Goal: Find specific page/section: Find specific page/section

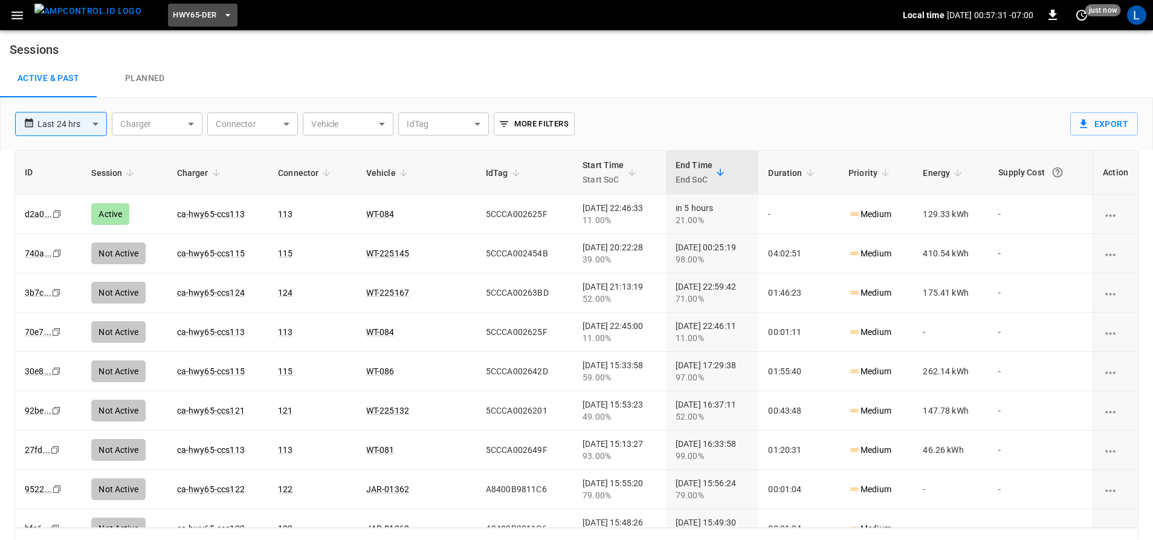
click at [173, 16] on span "HWY65-DER" at bounding box center [195, 15] width 44 height 14
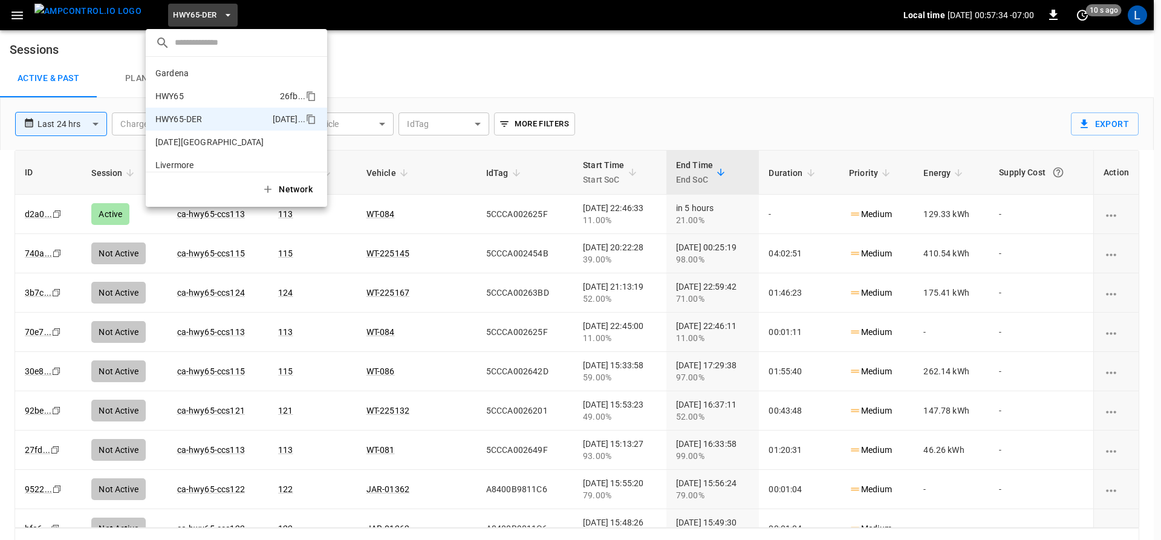
click at [231, 96] on p "HWY65" at bounding box center [215, 96] width 120 height 12
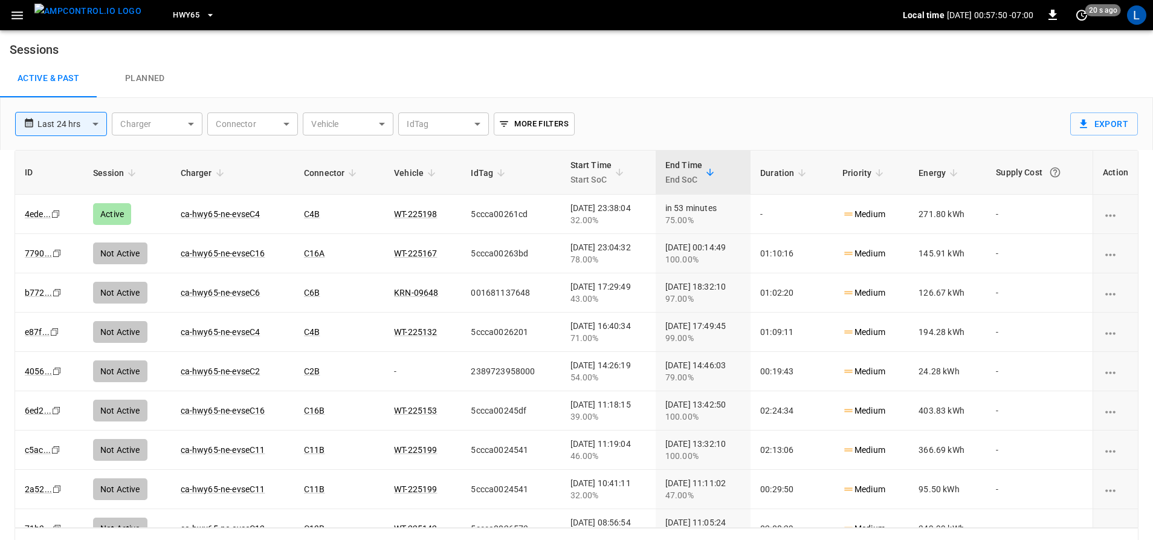
click at [173, 15] on span "HWY65" at bounding box center [186, 15] width 27 height 14
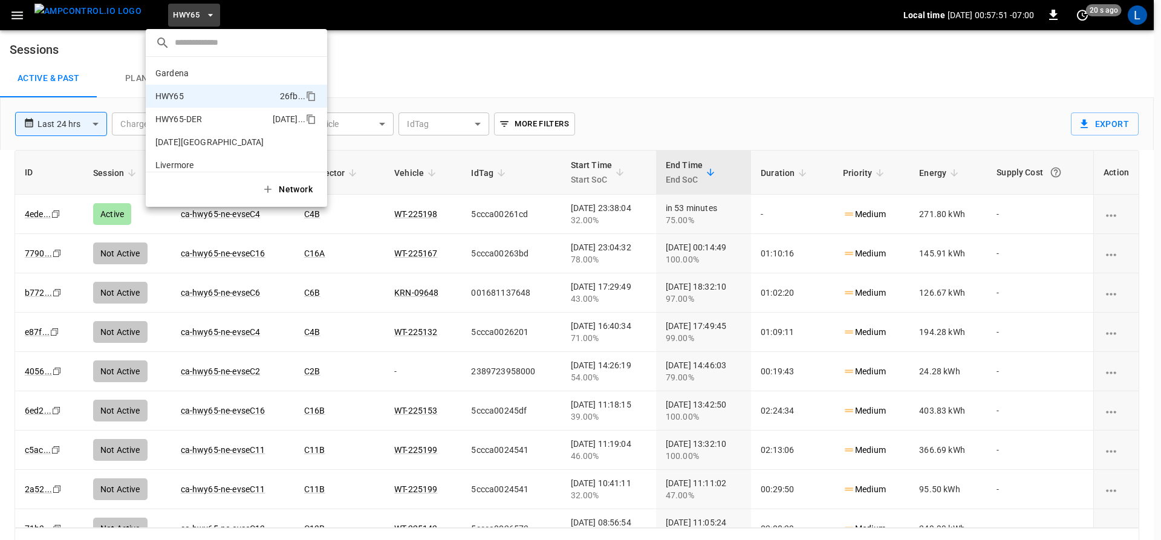
scroll to position [19, 0]
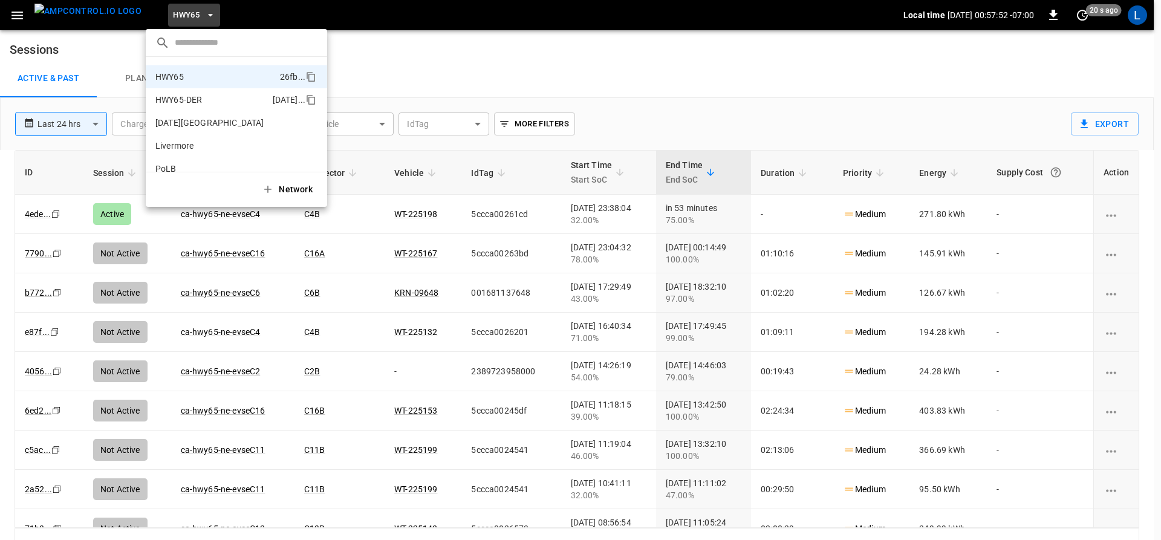
click at [202, 100] on p "HWY65-DER" at bounding box center [211, 100] width 112 height 12
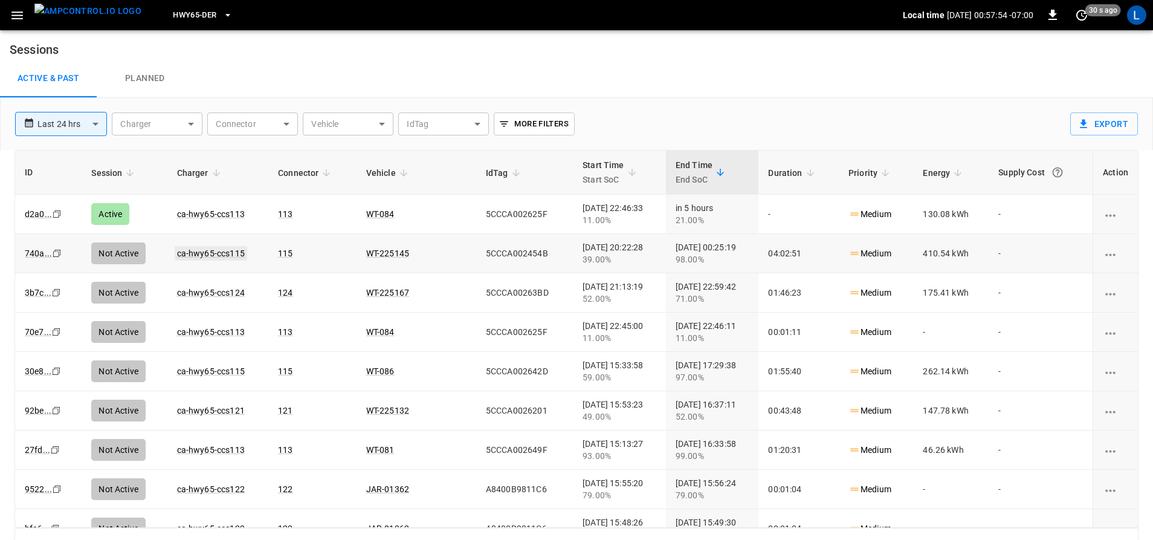
click at [222, 248] on link "ca-hwy65-ccs115" at bounding box center [211, 253] width 73 height 15
click at [231, 210] on link "ca-hwy65-ccs113" at bounding box center [211, 214] width 73 height 15
click at [178, 16] on span "HWY65-DER" at bounding box center [195, 15] width 44 height 14
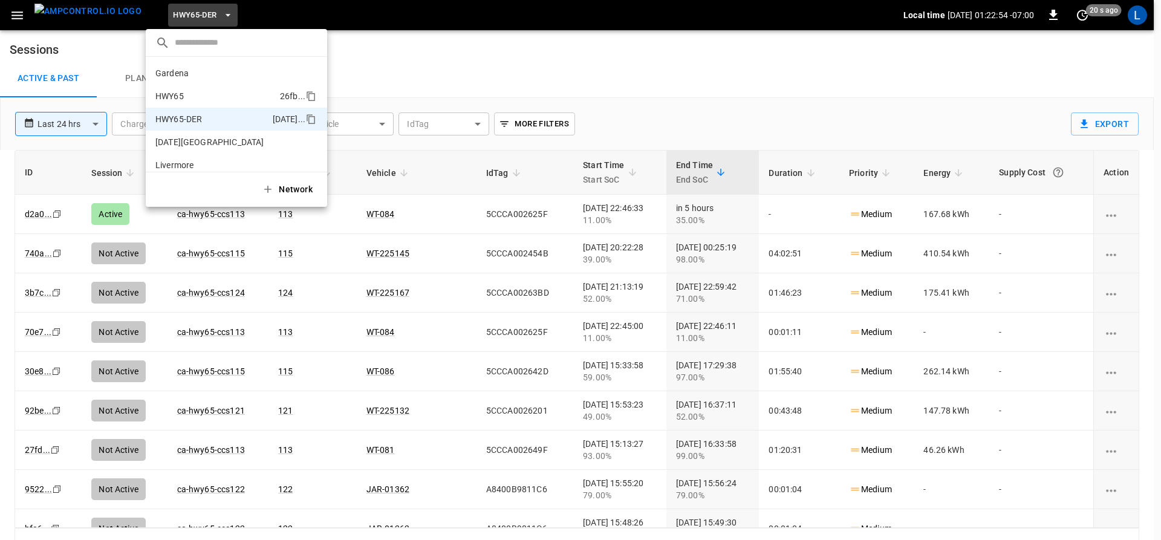
click at [206, 88] on li "HWY65 26fb ..." at bounding box center [236, 96] width 181 height 23
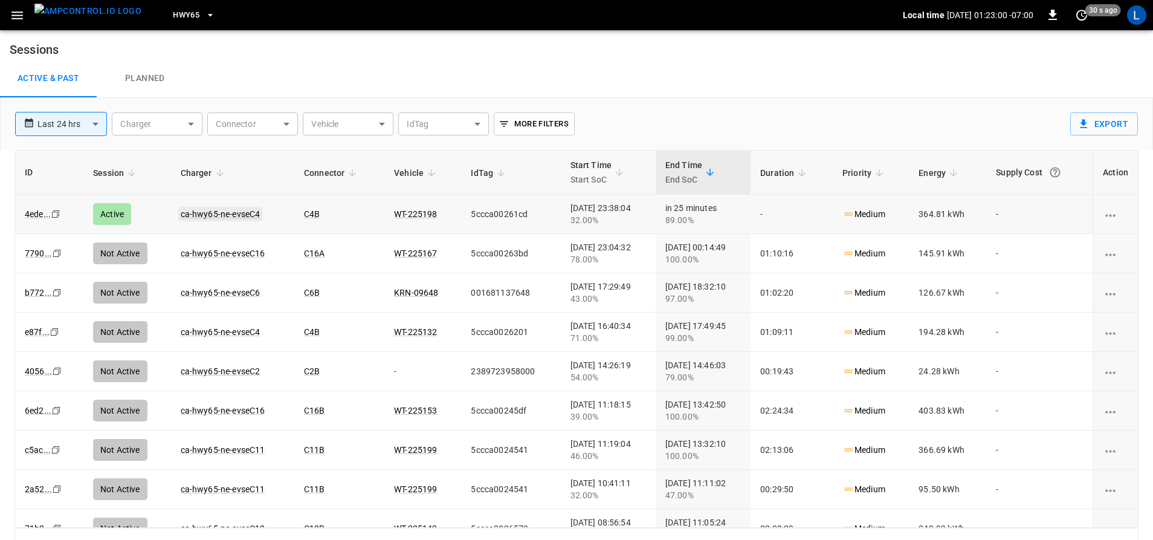
click at [221, 212] on link "ca-hwy65-ne-evseC4" at bounding box center [220, 214] width 85 height 15
click at [175, 17] on span "HWY65" at bounding box center [186, 15] width 27 height 14
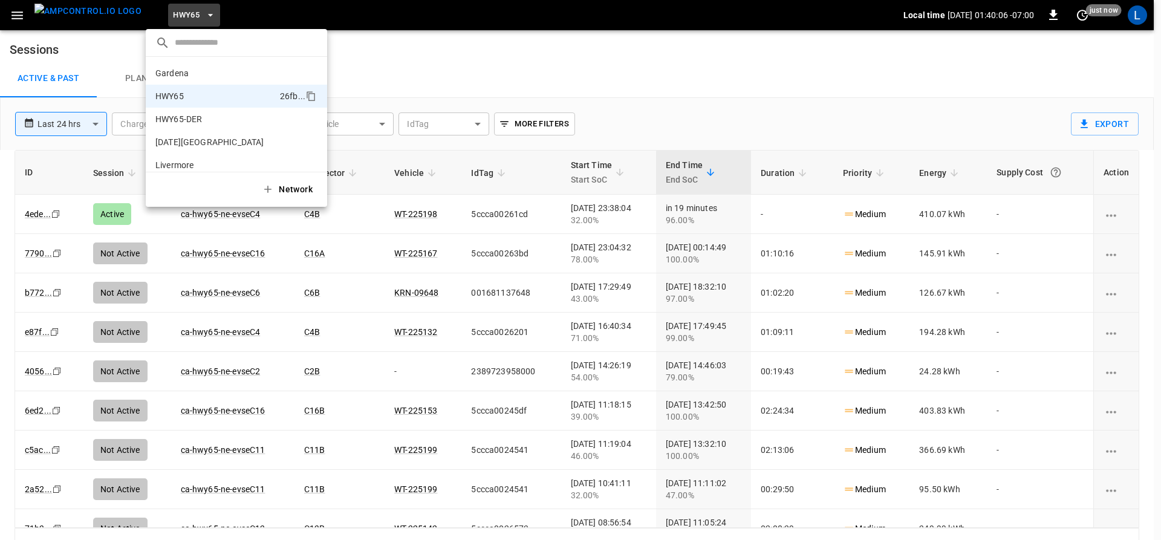
scroll to position [19, 0]
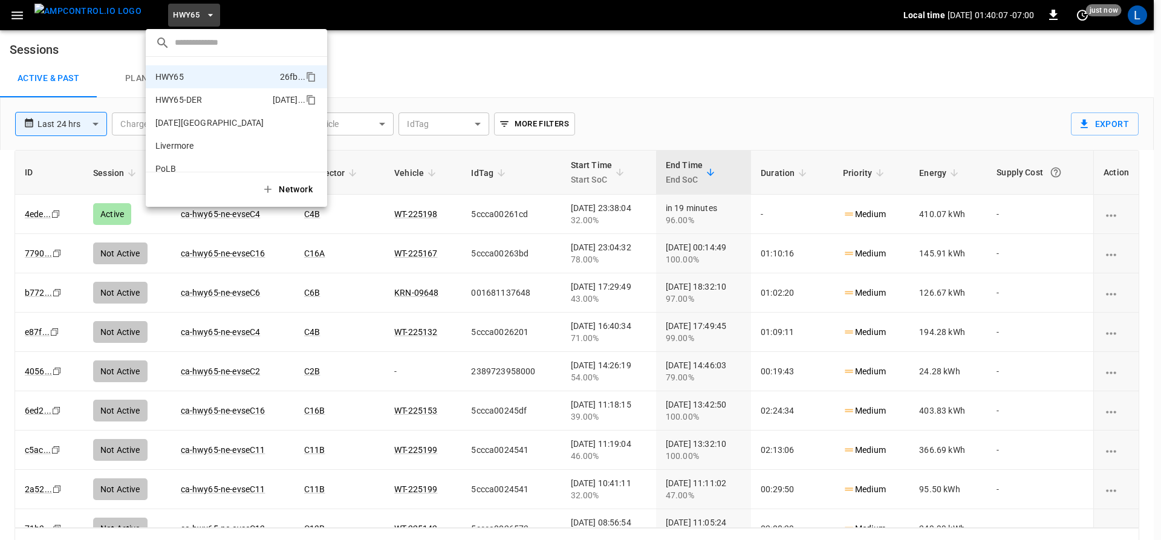
click at [204, 102] on p "HWY65-DER" at bounding box center [211, 100] width 112 height 12
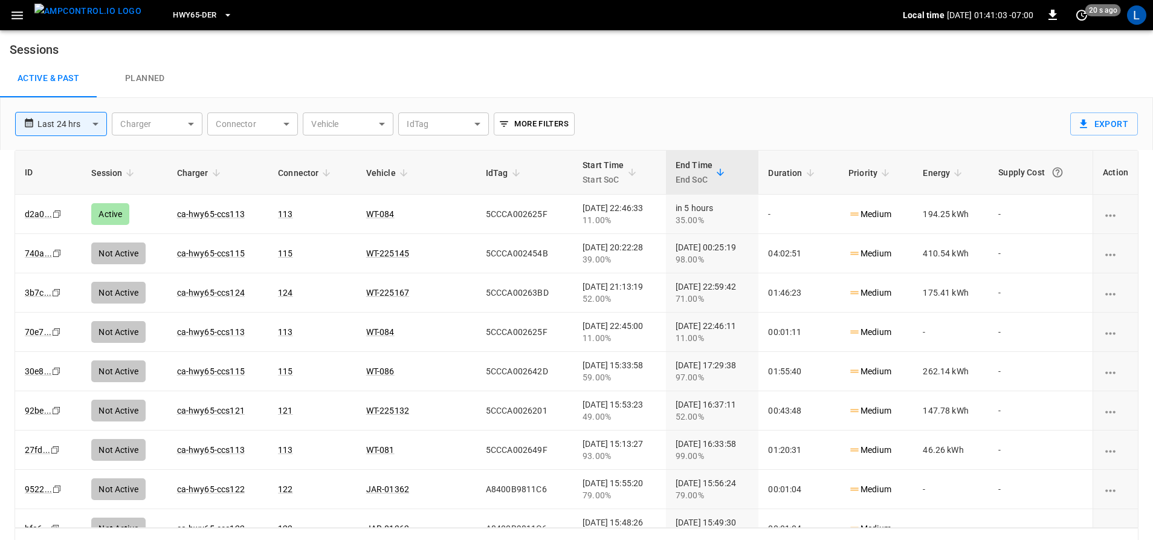
click at [190, 10] on span "HWY65-DER" at bounding box center [195, 15] width 44 height 14
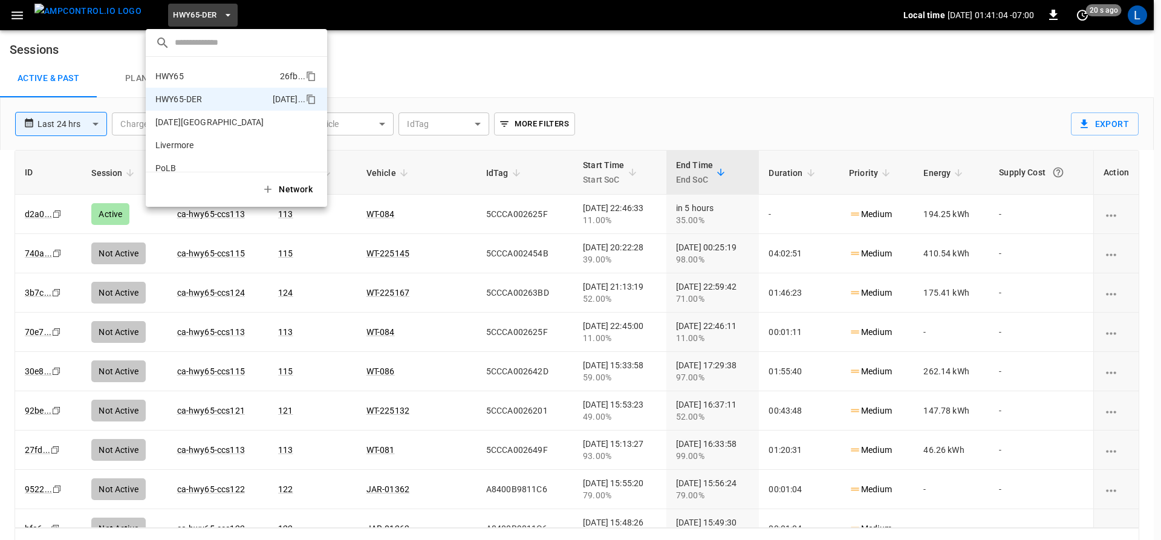
scroll to position [0, 0]
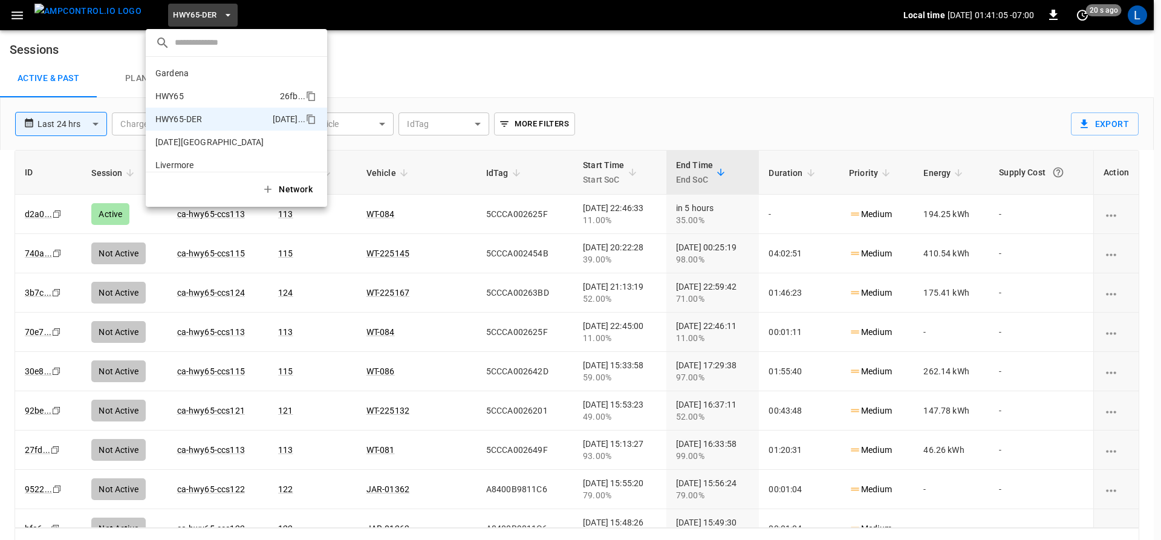
click at [218, 95] on p "HWY65" at bounding box center [215, 96] width 120 height 12
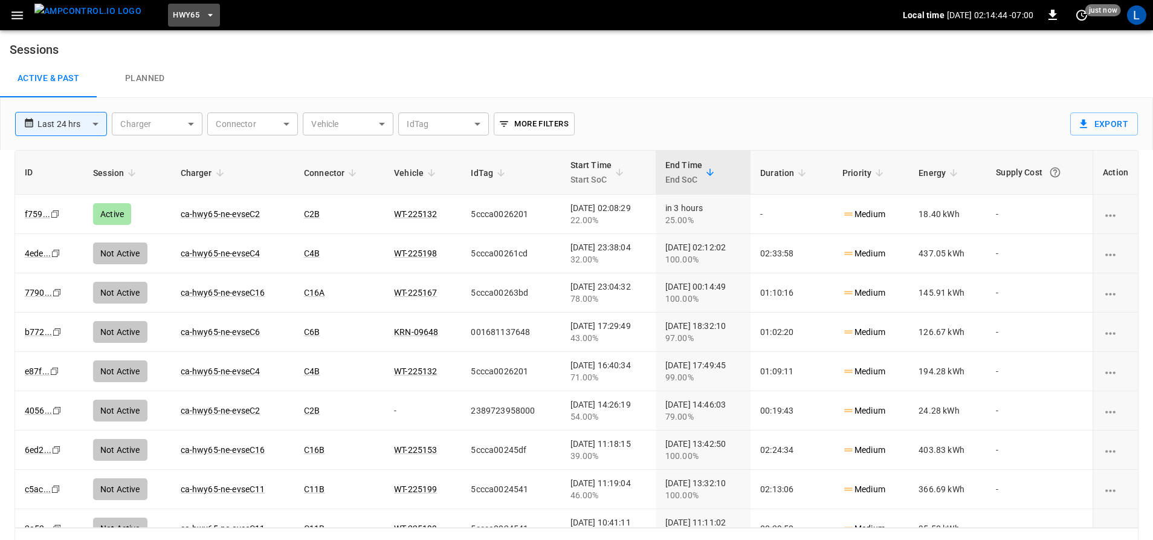
click at [173, 14] on span "HWY65" at bounding box center [186, 15] width 27 height 14
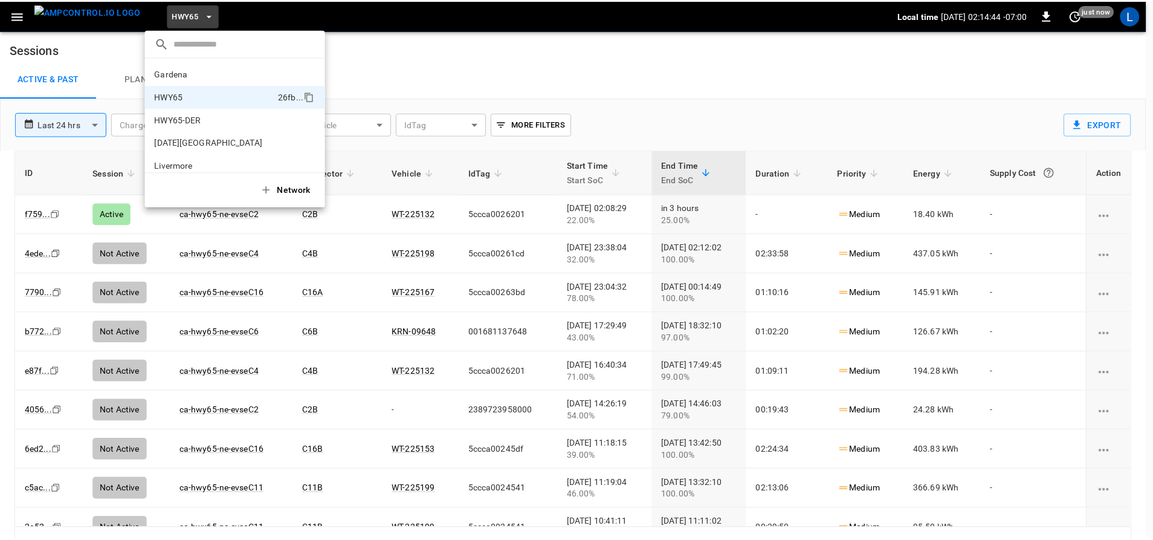
scroll to position [19, 0]
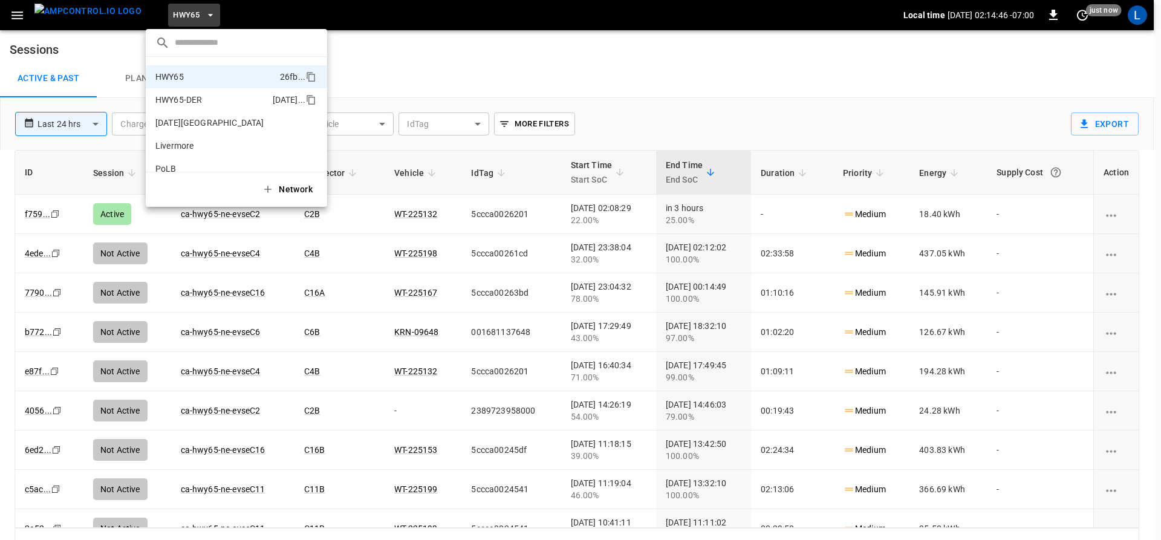
click at [195, 92] on li "HWY65-DER [DATE].." at bounding box center [236, 99] width 181 height 23
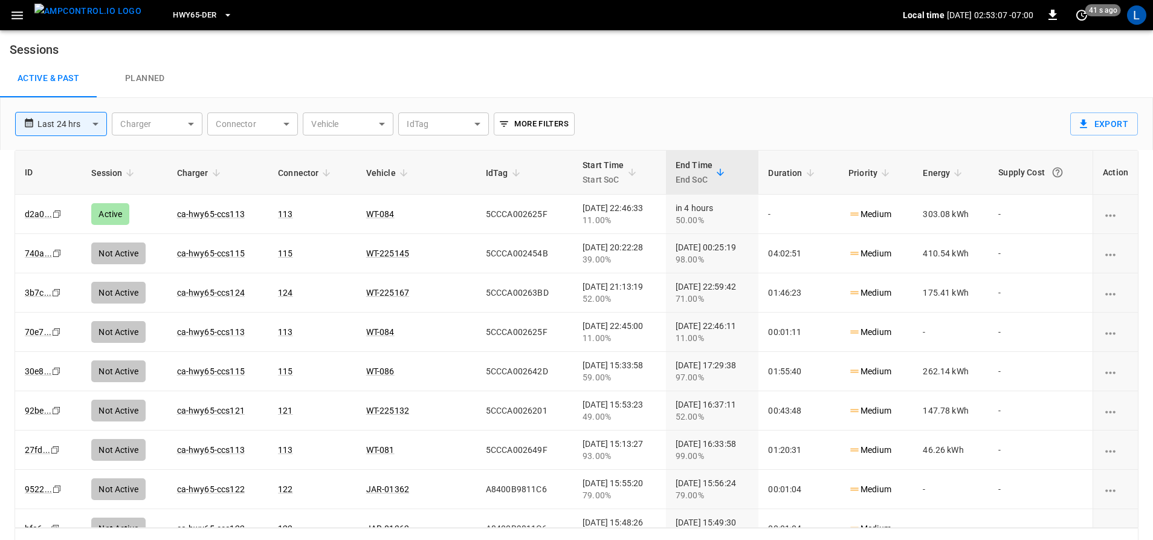
click at [198, 16] on button "HWY65-DER" at bounding box center [202, 16] width 69 height 24
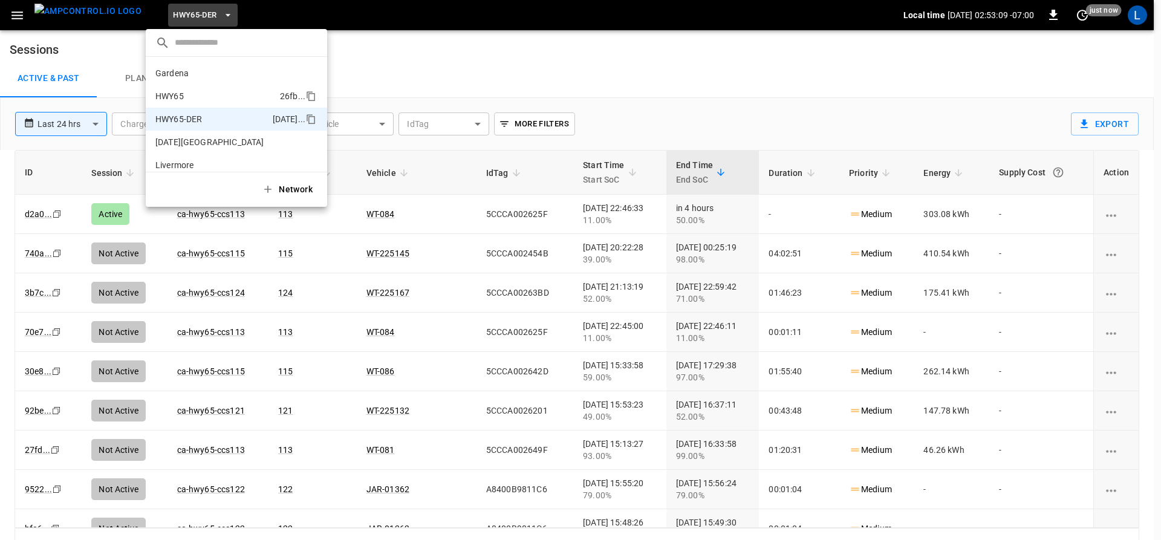
click at [239, 89] on li "HWY65 26fb ..." at bounding box center [236, 96] width 181 height 23
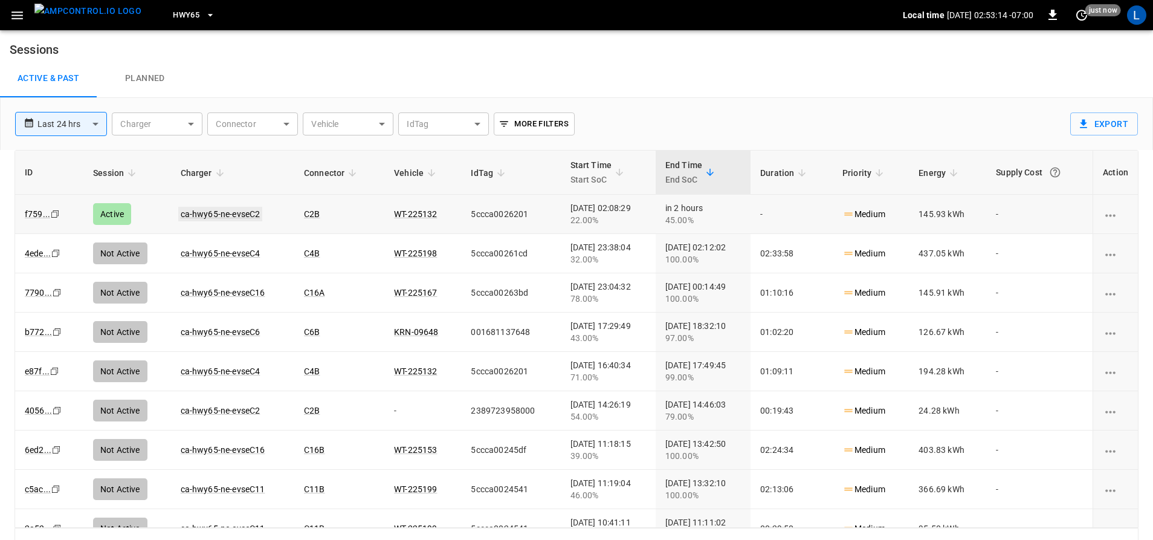
click at [233, 215] on link "ca-hwy65-ne-evseC2" at bounding box center [220, 214] width 85 height 15
click at [173, 11] on span "HWY65" at bounding box center [186, 15] width 27 height 14
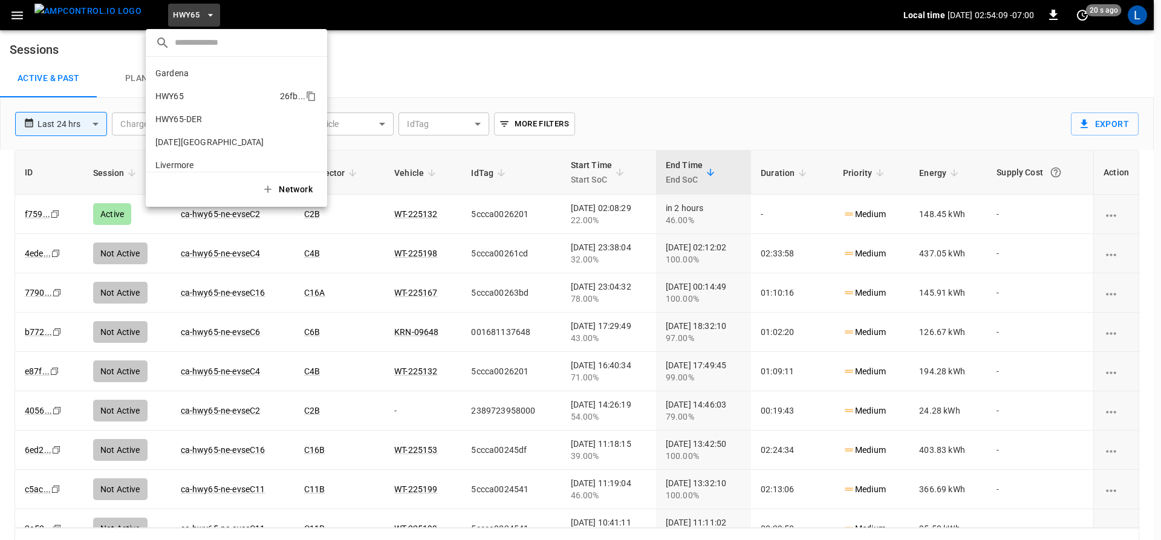
scroll to position [19, 0]
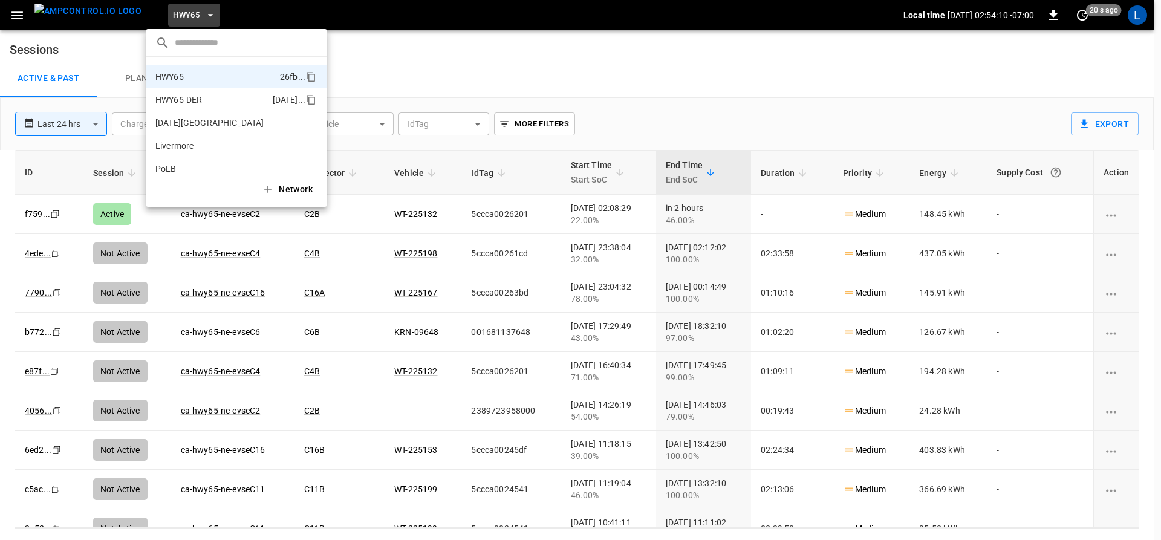
click at [203, 98] on p "HWY65-DER" at bounding box center [211, 100] width 112 height 12
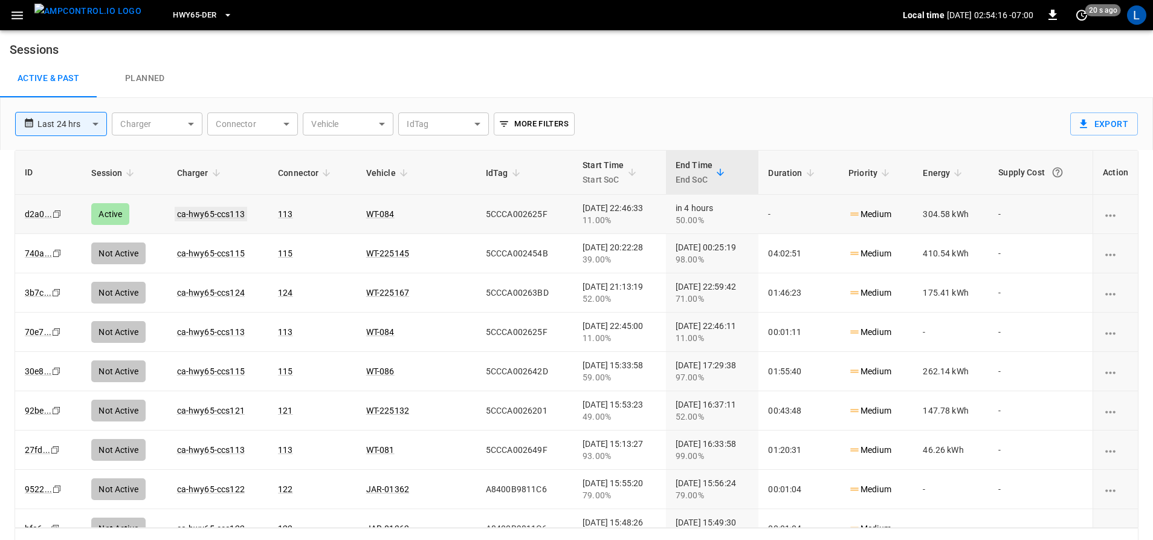
click at [232, 210] on link "ca-hwy65-ccs113" at bounding box center [211, 214] width 73 height 15
click at [188, 12] on span "HWY65-DER" at bounding box center [195, 15] width 44 height 14
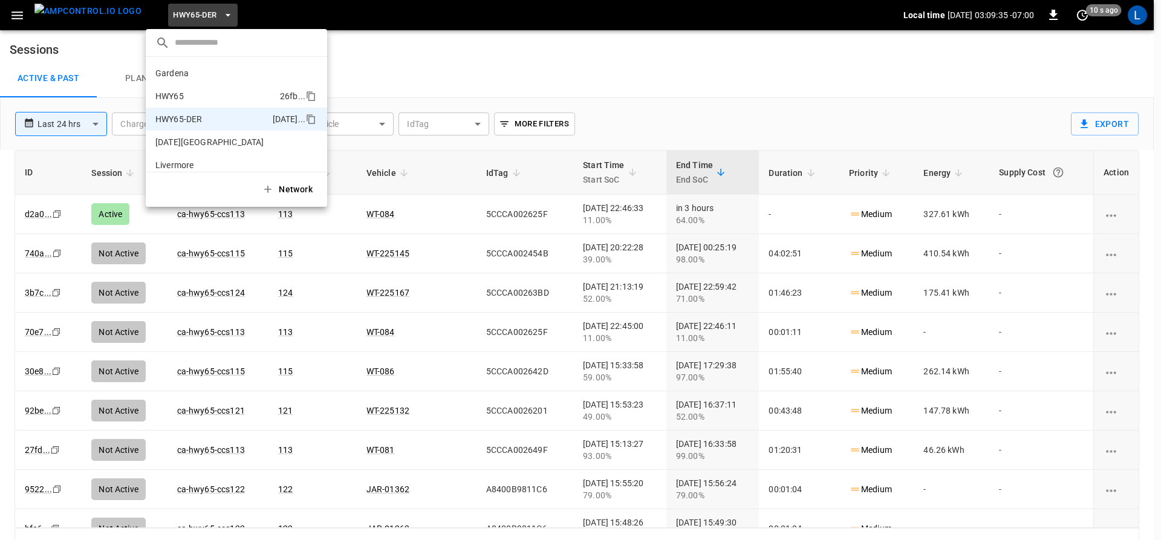
click at [203, 97] on p "HWY65" at bounding box center [215, 96] width 120 height 12
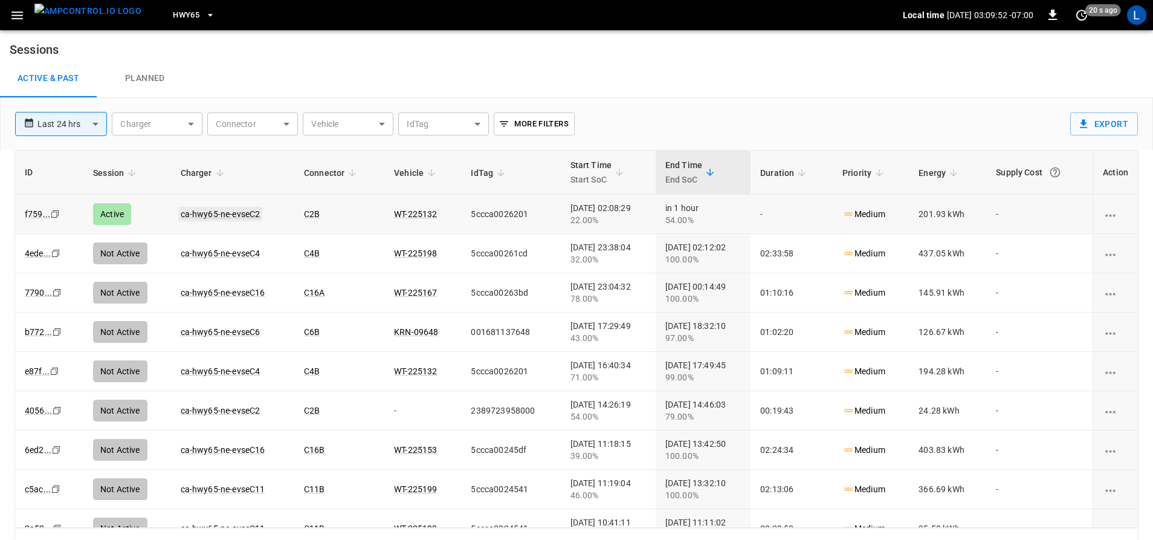
click at [244, 212] on link "ca-hwy65-ne-evseC2" at bounding box center [220, 214] width 85 height 15
